Goal: Find specific page/section: Find specific page/section

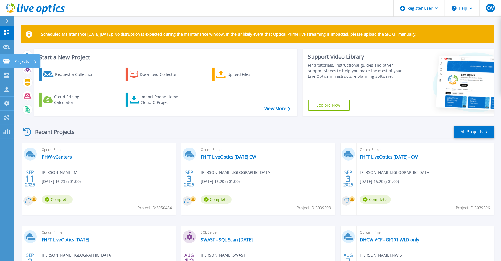
click at [12, 60] on link "Projects Projects" at bounding box center [7, 61] width 14 height 14
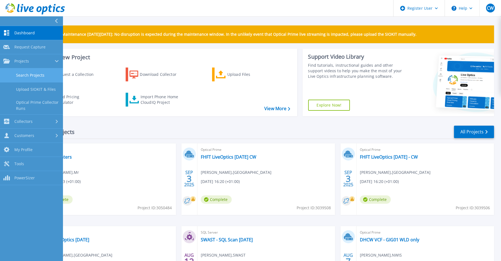
click at [33, 75] on link "Search Projects" at bounding box center [31, 75] width 63 height 14
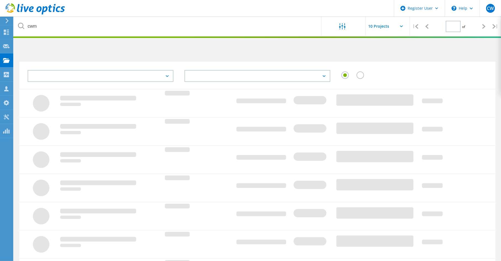
type input "1"
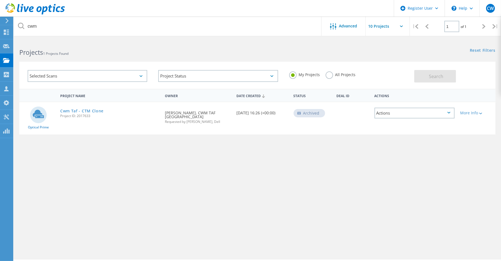
click at [254, 157] on div "Project Name Owner Date Created Status Deal Id Actions Optical Prime Cwm Taf - …" at bounding box center [257, 161] width 476 height 144
click at [332, 72] on label "All Projects" at bounding box center [341, 73] width 30 height 5
click at [0, 0] on input "All Projects" at bounding box center [0, 0] width 0 height 0
click at [423, 80] on button "Search" at bounding box center [436, 76] width 42 height 12
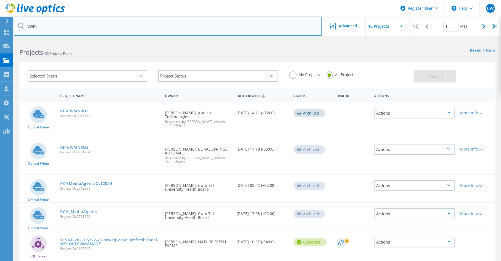
click at [238, 29] on input "cwm" at bounding box center [168, 26] width 308 height 19
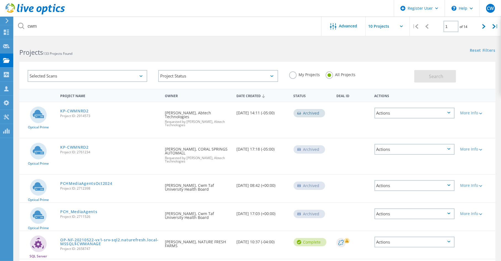
click at [239, 12] on header "Register User \n Help Explore Helpful Articles Contact Support CW Dell User Chr…" at bounding box center [250, 8] width 501 height 17
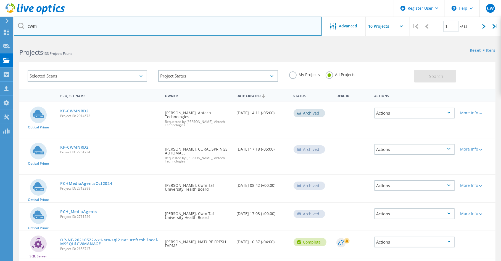
drag, startPoint x: 53, startPoint y: 27, endPoint x: 0, endPoint y: 24, distance: 52.9
click at [0, 40] on div "Register User \n Help Explore Helpful Articles Contact Support CW Dell User Chr…" at bounding box center [250, 237] width 501 height 395
type input "c"
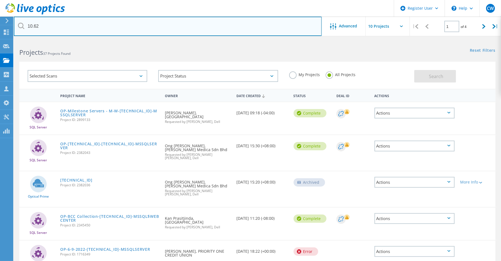
click at [64, 29] on input "10.62" at bounding box center [168, 26] width 308 height 19
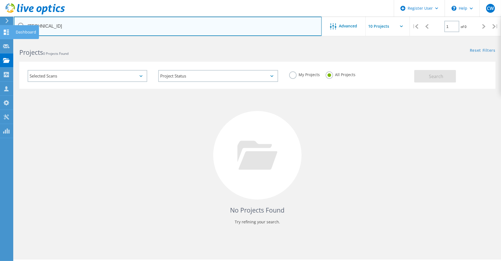
drag, startPoint x: 64, startPoint y: 29, endPoint x: 11, endPoint y: 27, distance: 52.6
click at [11, 40] on div "Register User \n Help Explore Helpful Articles Contact Support CW Dell User Chr…" at bounding box center [250, 158] width 501 height 236
type input "1"
